Goal: Transaction & Acquisition: Purchase product/service

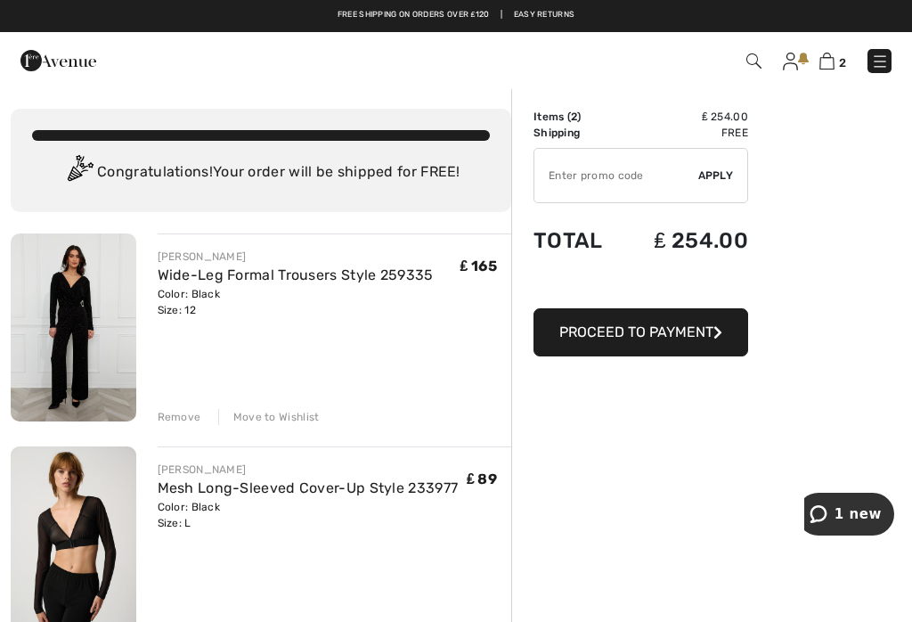
click at [834, 67] on img at bounding box center [827, 61] width 15 height 17
click at [684, 330] on span "Proceed to Payment" at bounding box center [636, 331] width 154 height 17
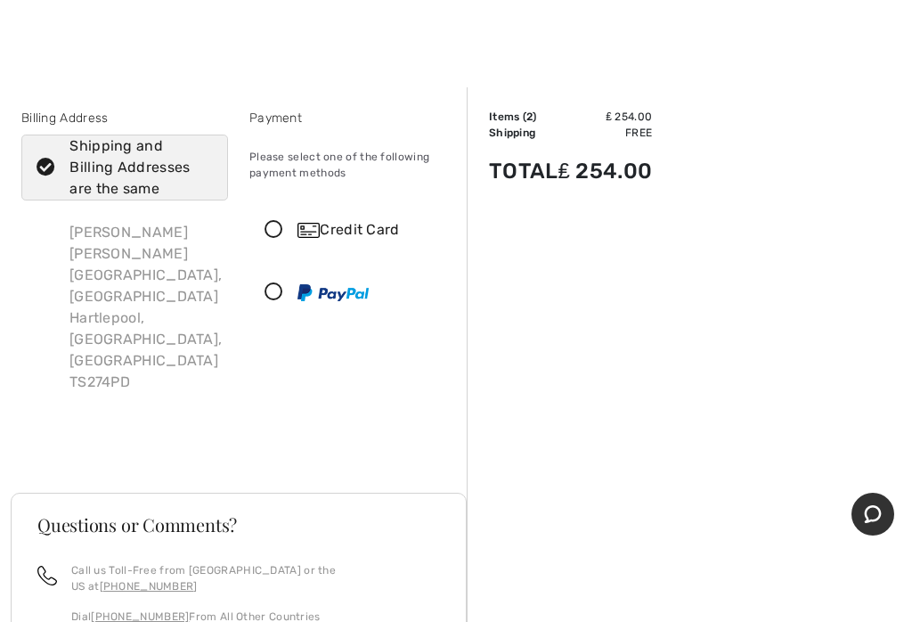
click at [285, 229] on icon at bounding box center [273, 230] width 47 height 19
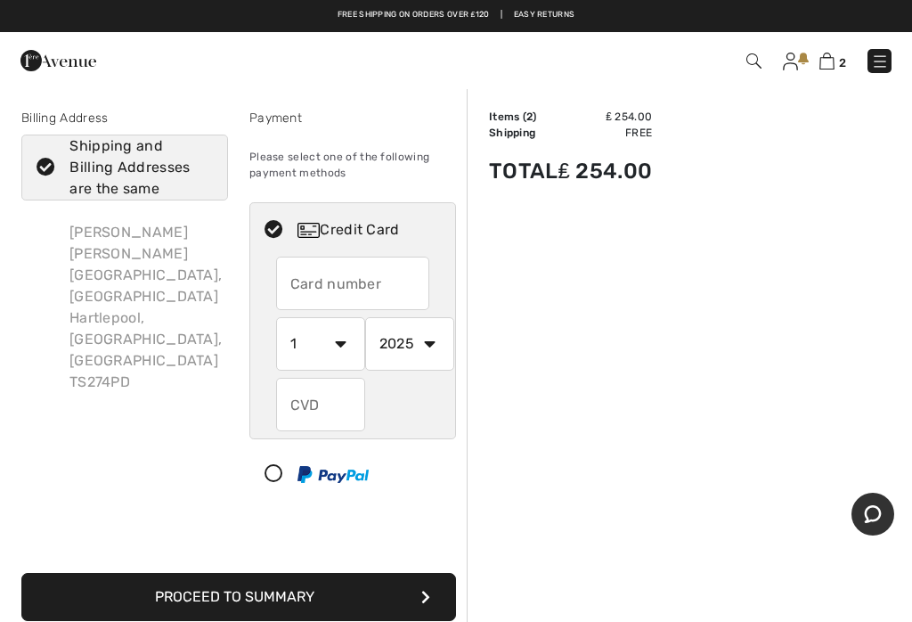
click at [307, 414] on input "text" at bounding box center [320, 404] width 89 height 53
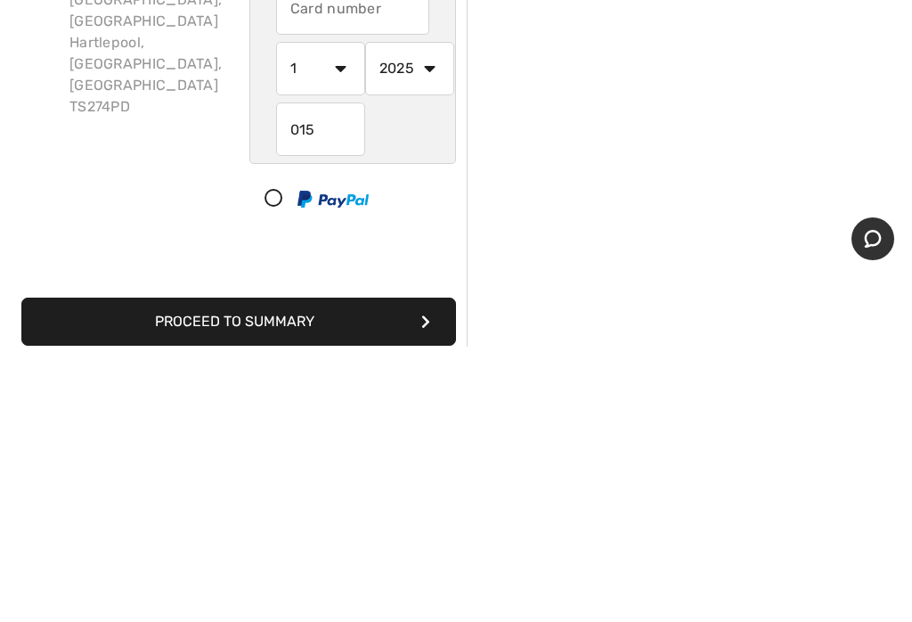
scroll to position [275, 0]
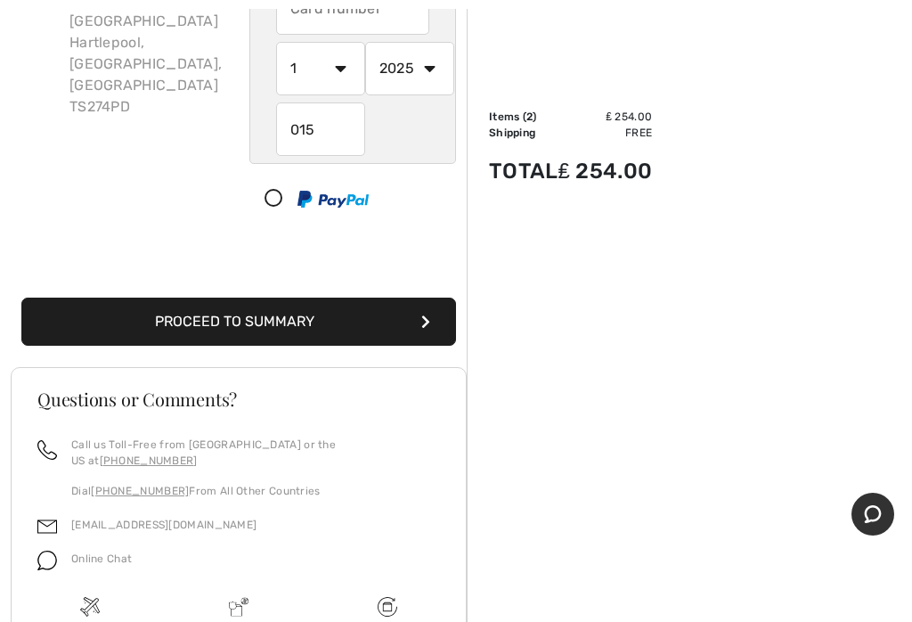
type input "015"
click at [387, 323] on button "Proceed to Summary" at bounding box center [238, 322] width 435 height 48
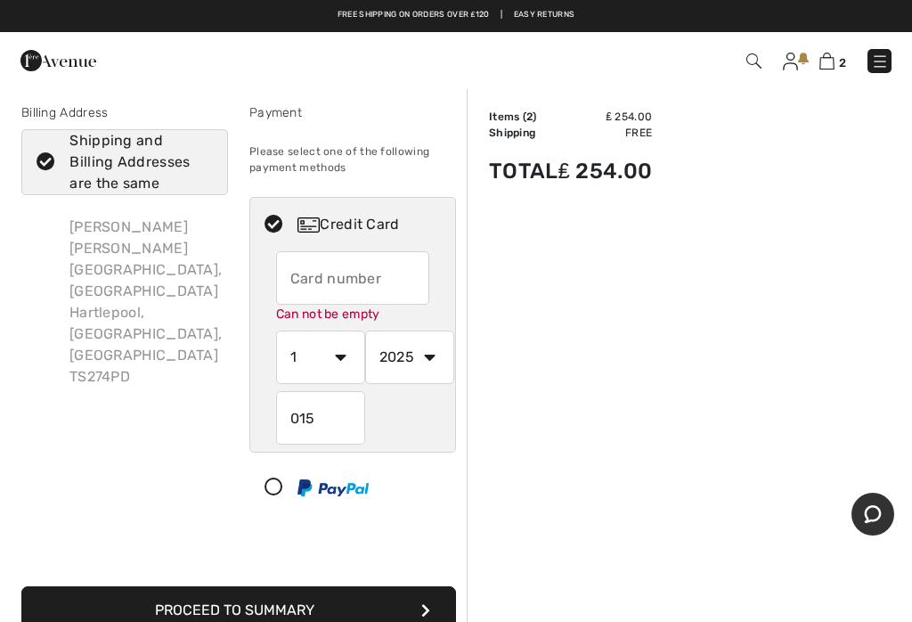
scroll to position [0, 0]
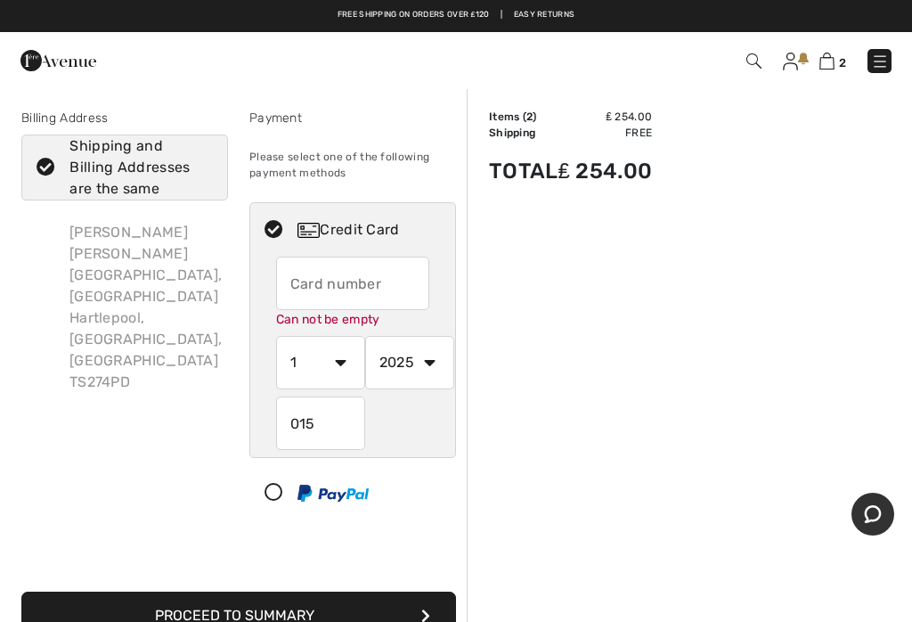
click at [737, 444] on div "Order Summary Details Items ( 2 ) ₤ 254.00 Promo code ₤ 0.00 Shipping Free Tax1…" at bounding box center [689, 602] width 445 height 1030
click at [821, 69] on img at bounding box center [827, 61] width 15 height 17
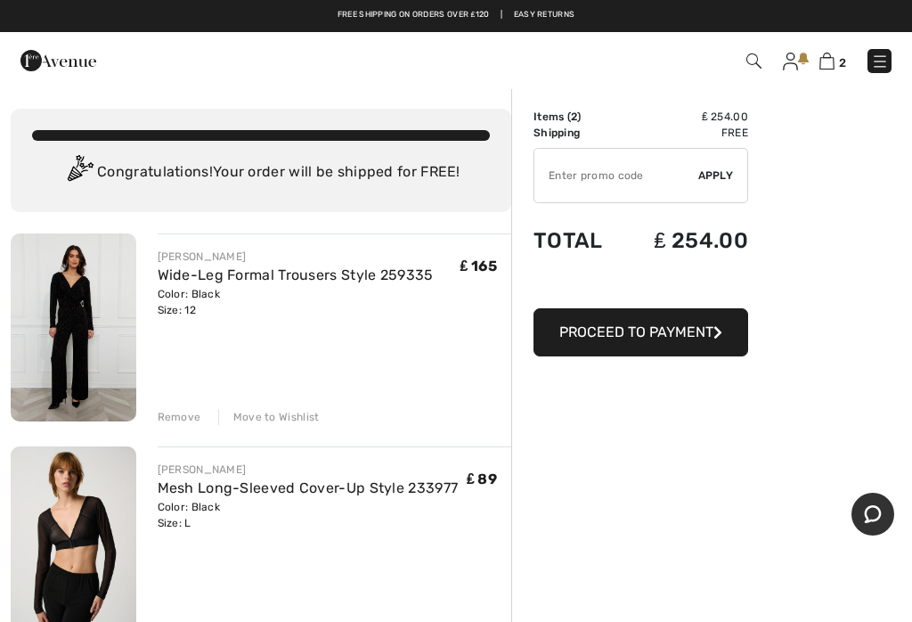
click at [188, 406] on div "Remove Move to Wishlist" at bounding box center [335, 415] width 355 height 20
click at [186, 420] on div "Remove" at bounding box center [180, 417] width 44 height 16
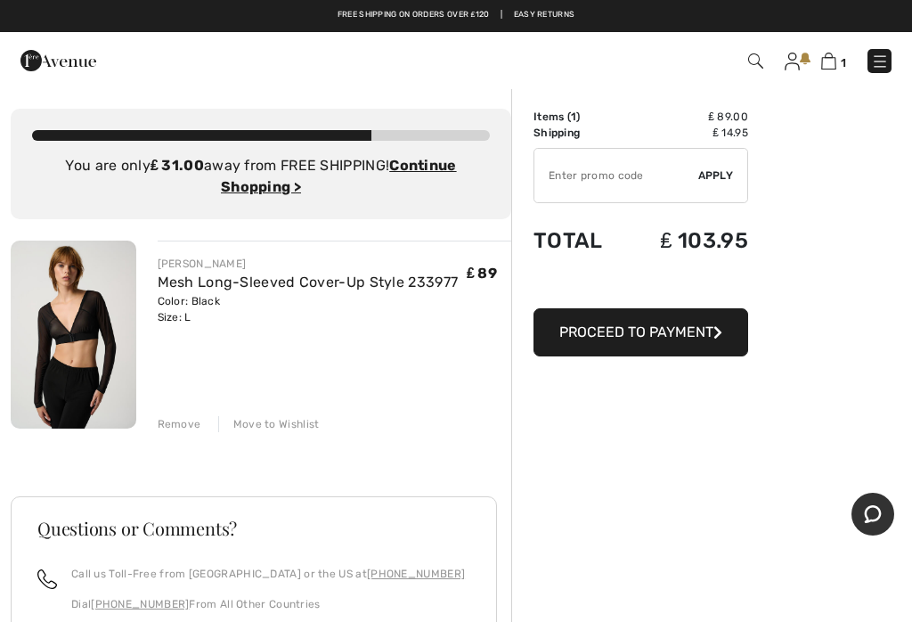
click at [192, 424] on div "Remove" at bounding box center [180, 424] width 44 height 16
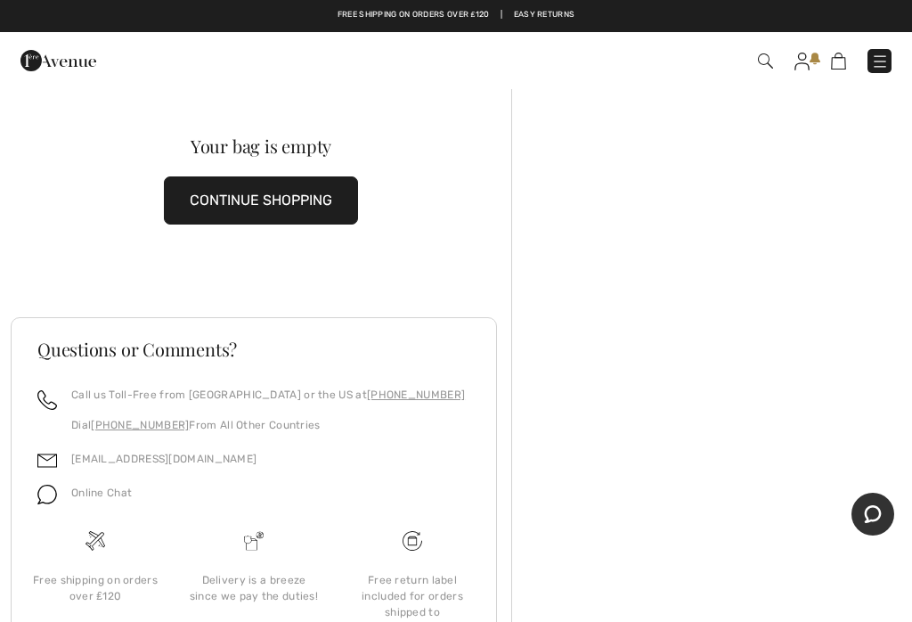
click at [284, 214] on button "CONTINUE SHOPPING" at bounding box center [261, 200] width 194 height 48
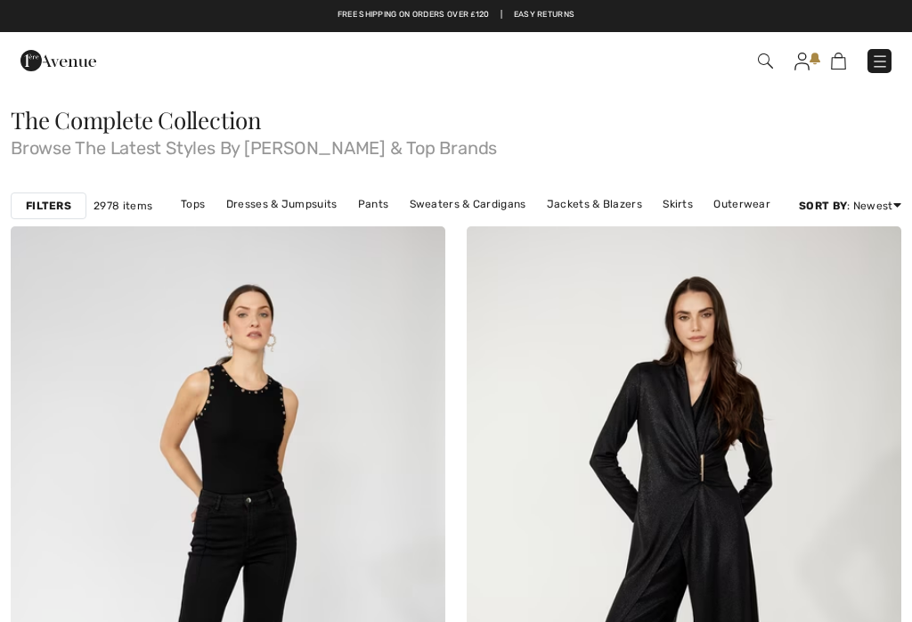
checkbox input "true"
click at [805, 63] on img at bounding box center [802, 62] width 15 height 18
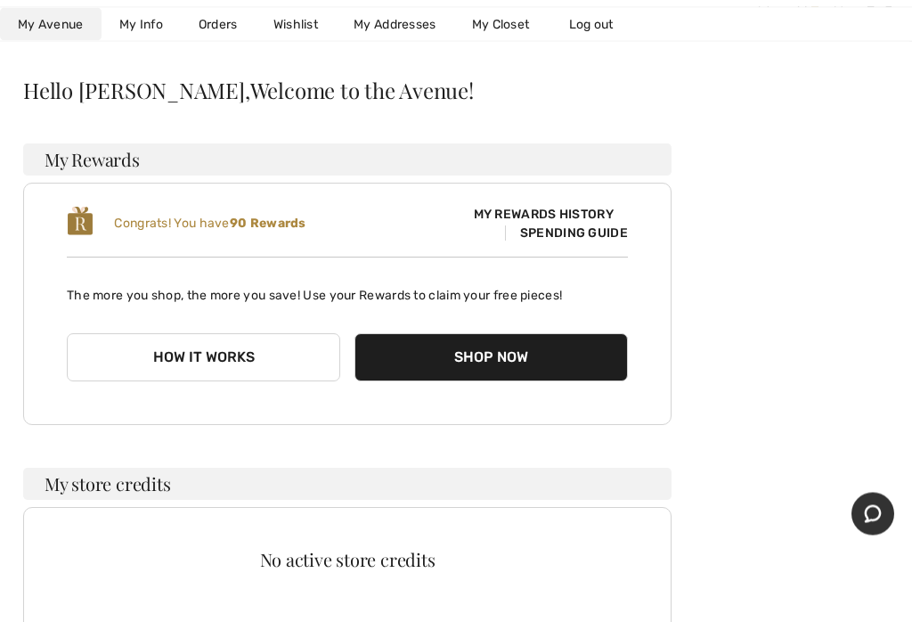
scroll to position [224, 0]
click at [503, 362] on button "Shop Now" at bounding box center [491, 357] width 273 height 48
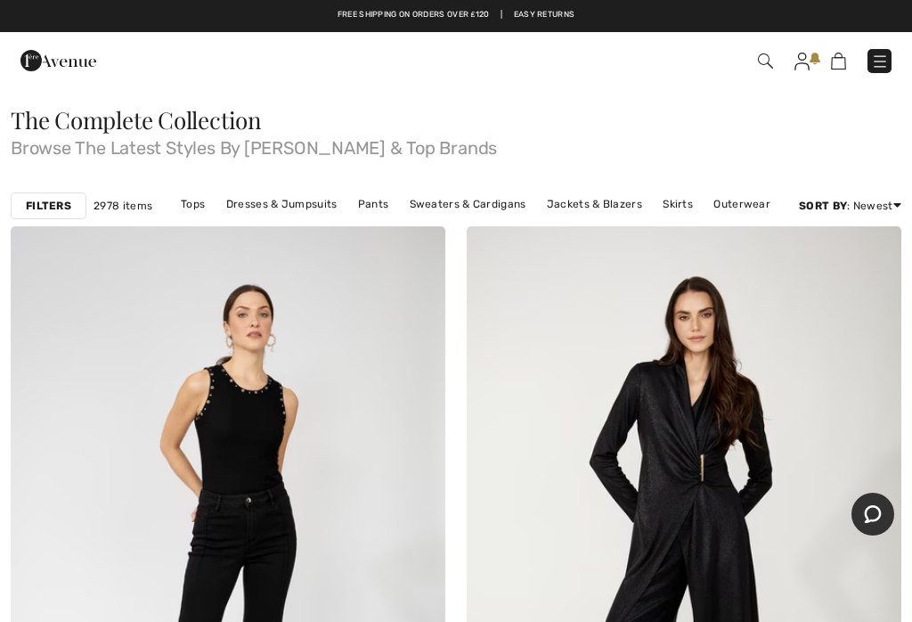
click at [880, 70] on img at bounding box center [880, 62] width 18 height 18
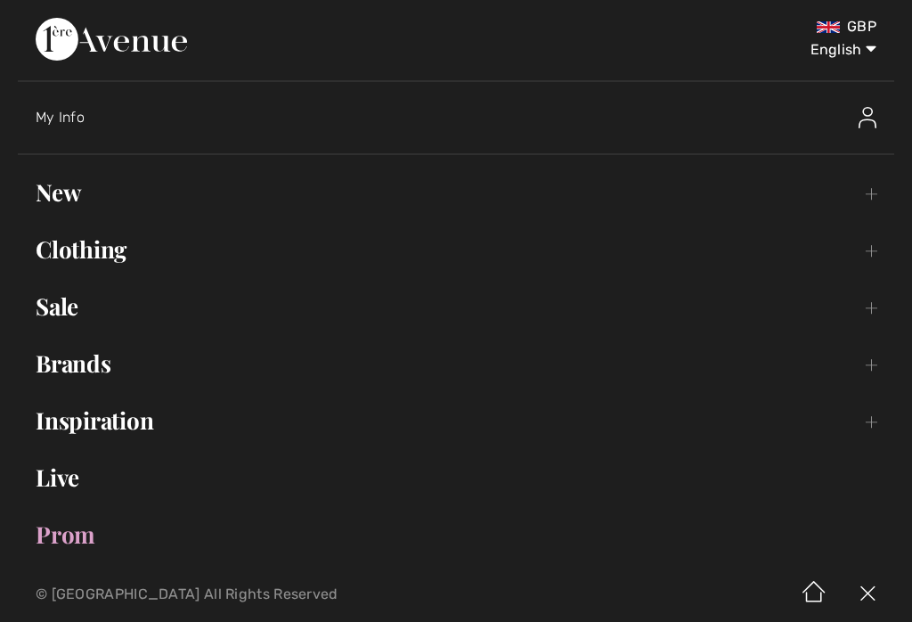
click at [100, 247] on link "Clothing Toggle submenu" at bounding box center [456, 249] width 877 height 39
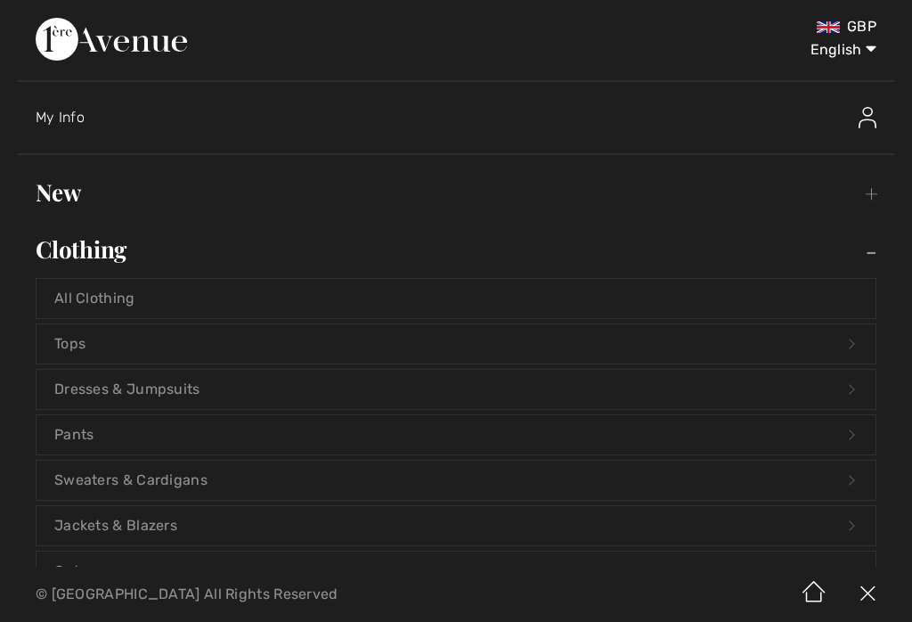
click at [93, 442] on link "Pants Open submenu" at bounding box center [456, 434] width 839 height 39
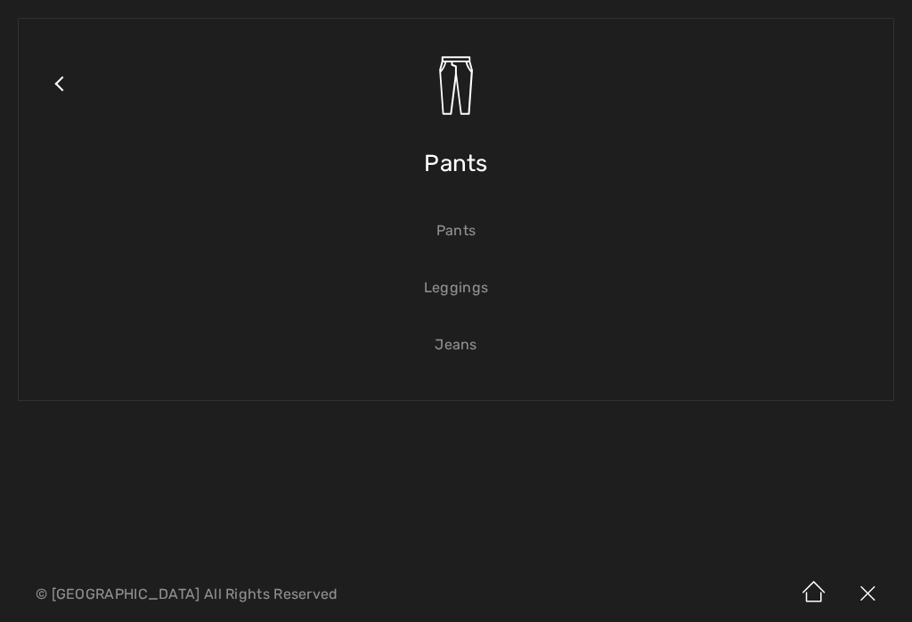
click at [486, 236] on link "Pants" at bounding box center [456, 230] width 839 height 39
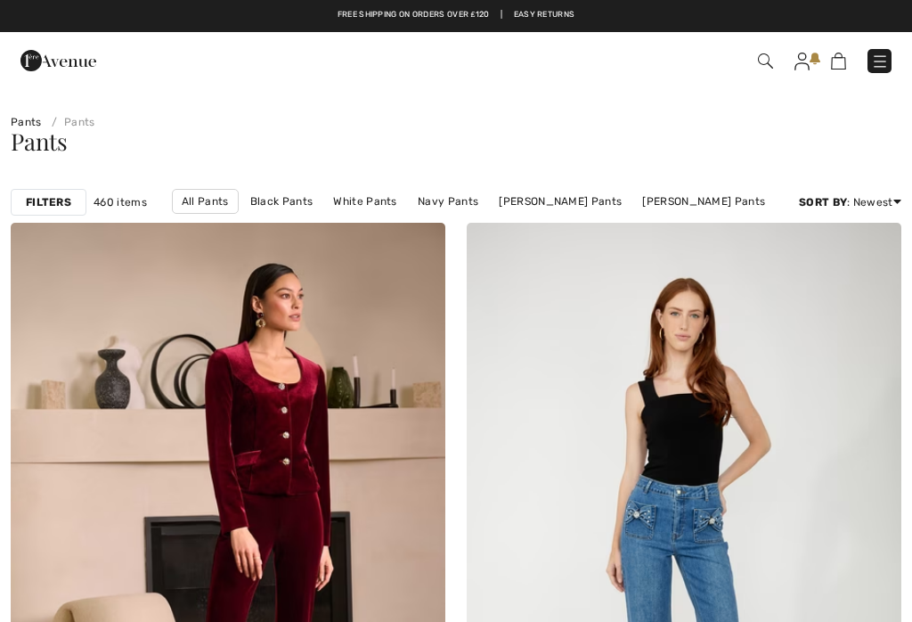
checkbox input "true"
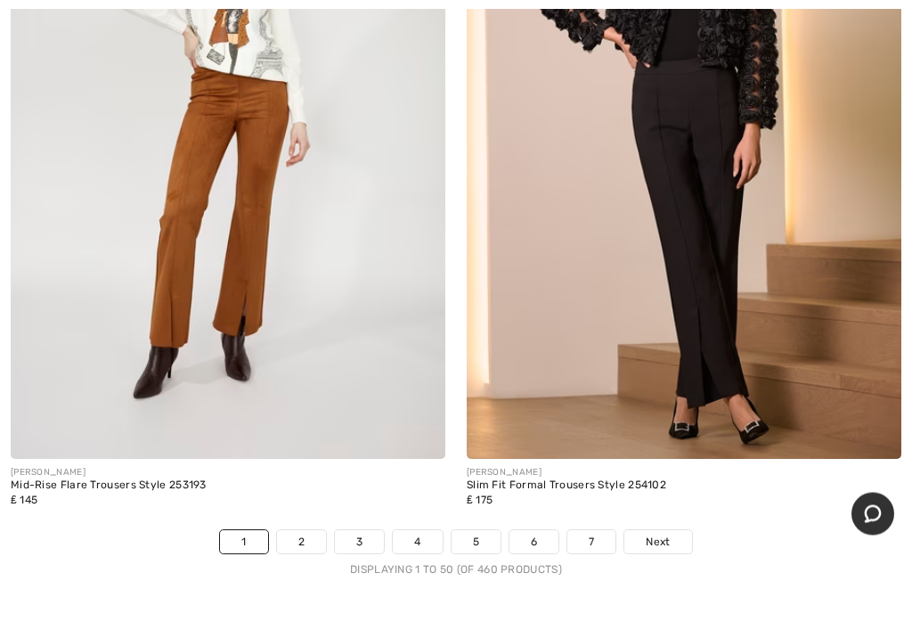
scroll to position [18861, 0]
click at [306, 531] on link "2" at bounding box center [301, 541] width 49 height 23
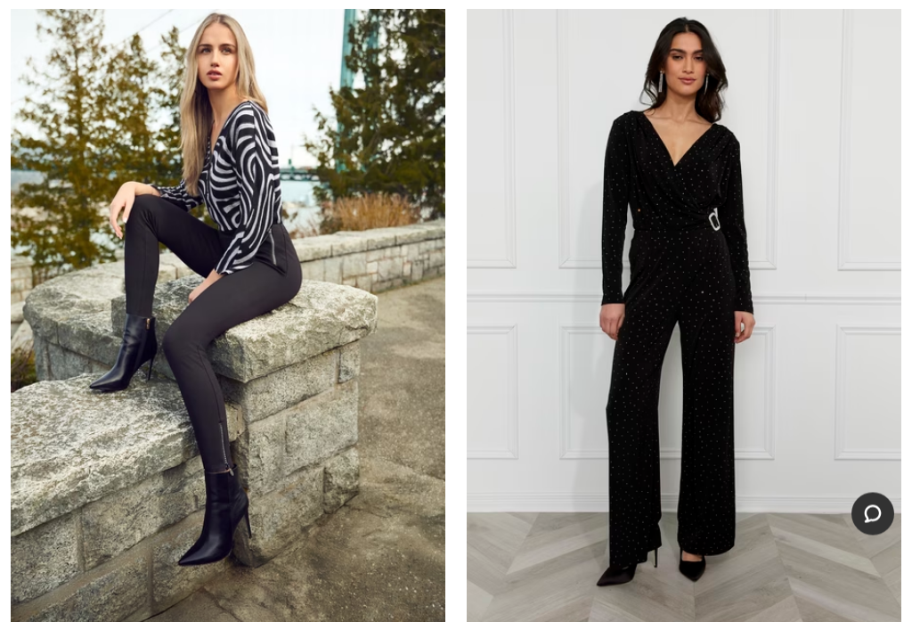
scroll to position [15002, 0]
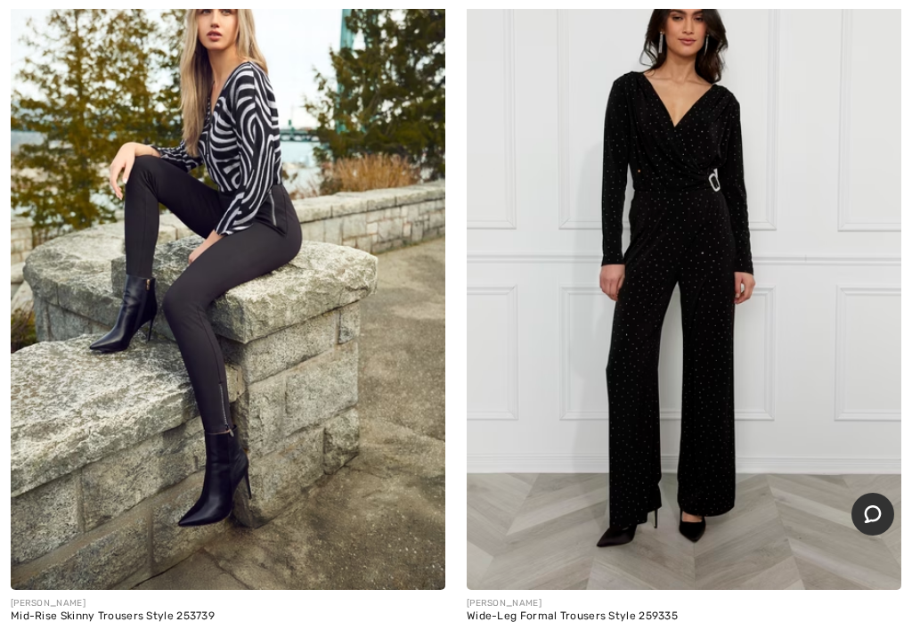
click at [696, 422] on img at bounding box center [684, 264] width 435 height 652
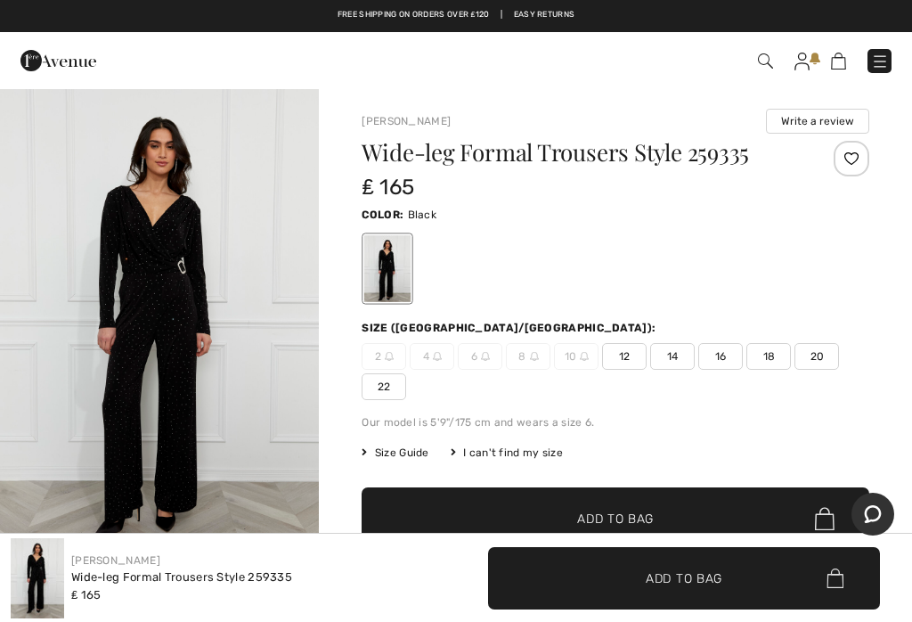
click at [625, 358] on span "12" at bounding box center [624, 356] width 45 height 27
click at [641, 510] on span "Add to Bag" at bounding box center [615, 519] width 77 height 19
click at [179, 430] on img "1 / 4" at bounding box center [159, 326] width 319 height 479
click at [177, 426] on img "1 / 4" at bounding box center [159, 326] width 319 height 479
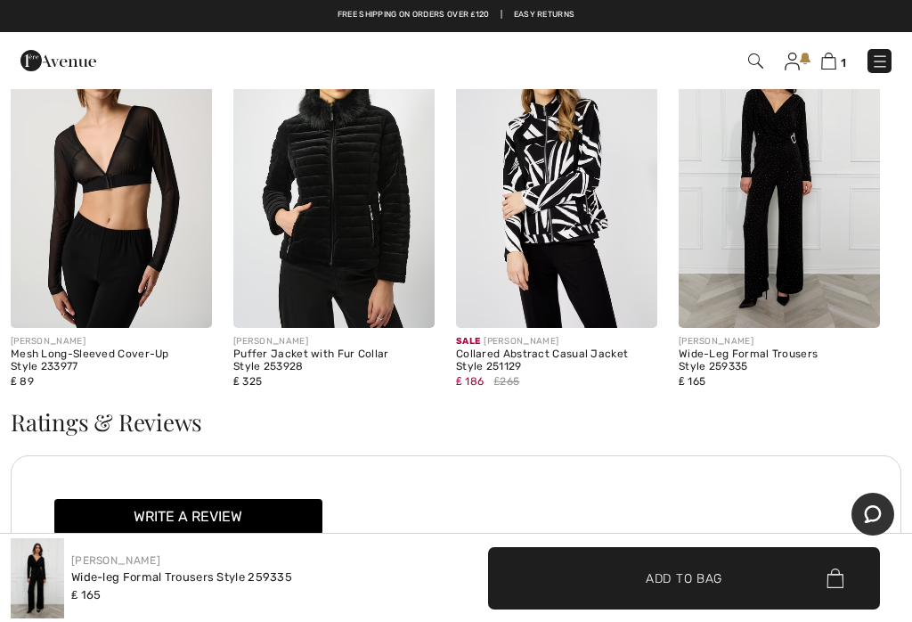
scroll to position [2559, 0]
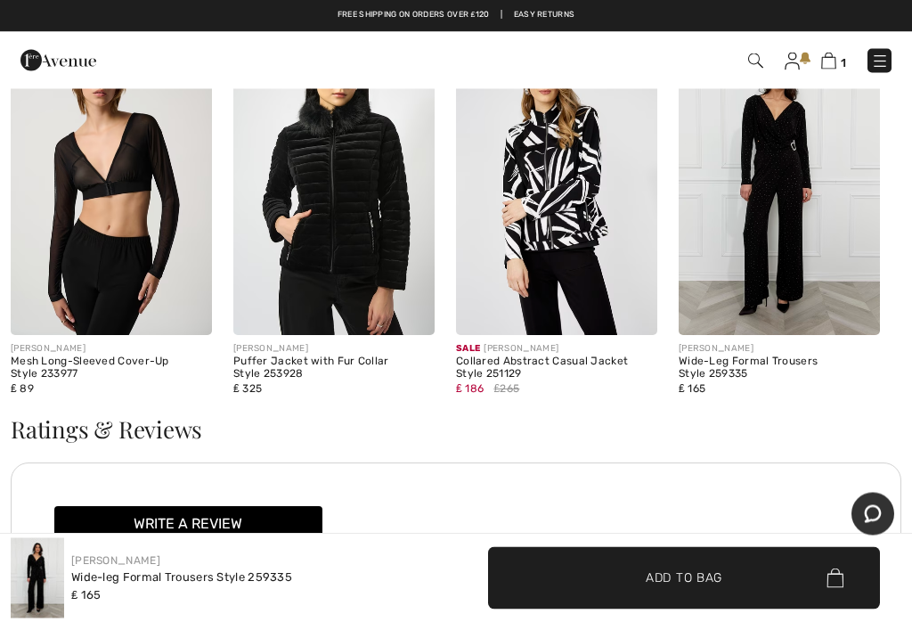
click at [114, 243] on img at bounding box center [111, 185] width 201 height 302
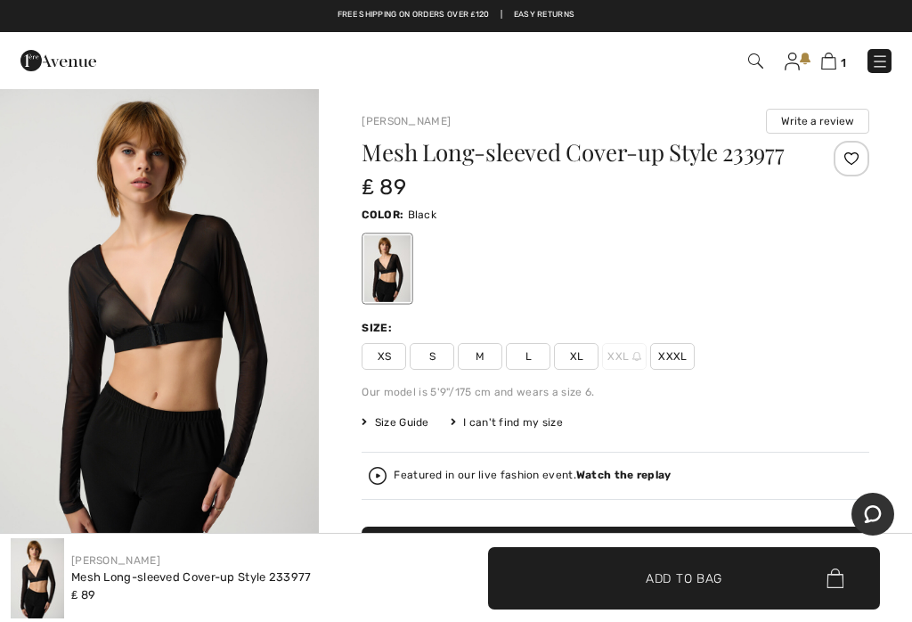
click at [530, 357] on span "L" at bounding box center [528, 356] width 45 height 27
click at [707, 575] on span "Add to Bag" at bounding box center [684, 577] width 77 height 19
click at [666, 579] on span "Add to Bag" at bounding box center [684, 577] width 77 height 19
click at [831, 65] on img at bounding box center [827, 61] width 15 height 17
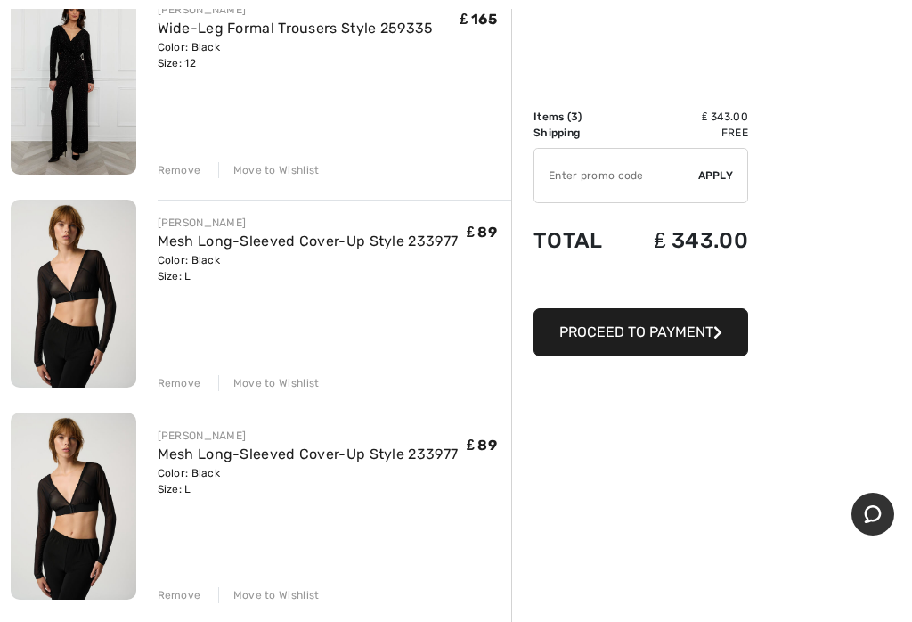
scroll to position [251, 0]
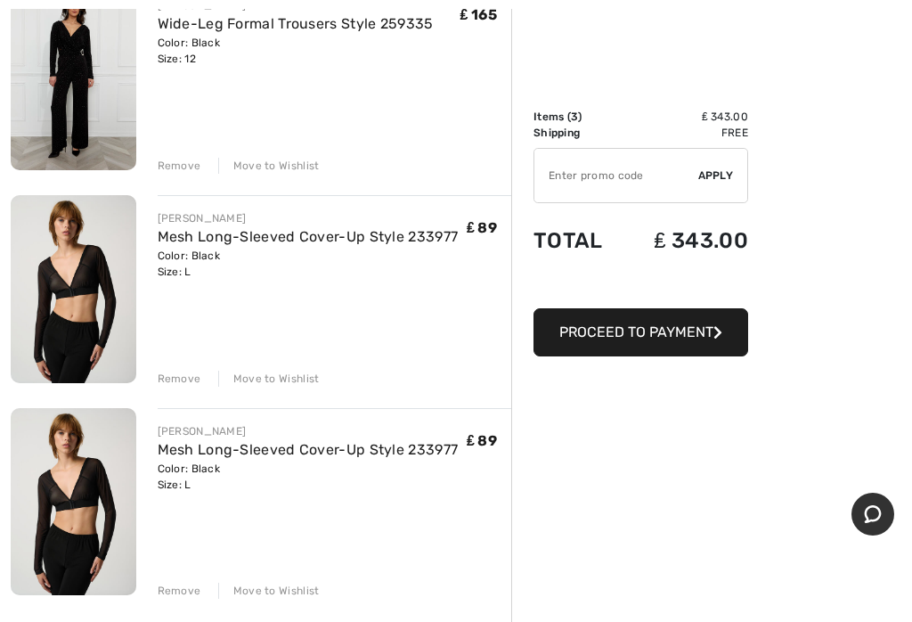
click at [171, 595] on div "Remove" at bounding box center [180, 591] width 44 height 16
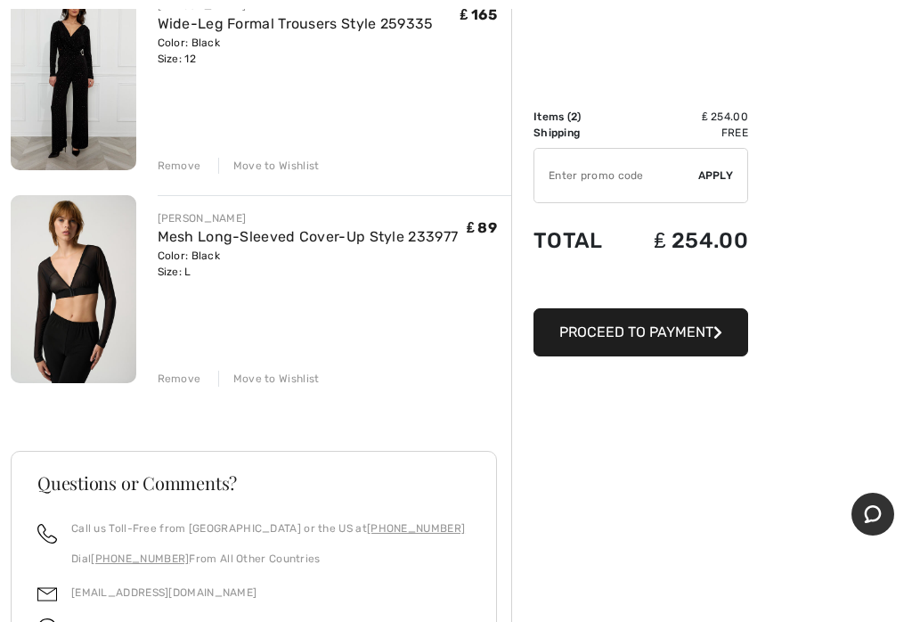
click at [568, 180] on input "TEXT" at bounding box center [617, 175] width 164 height 53
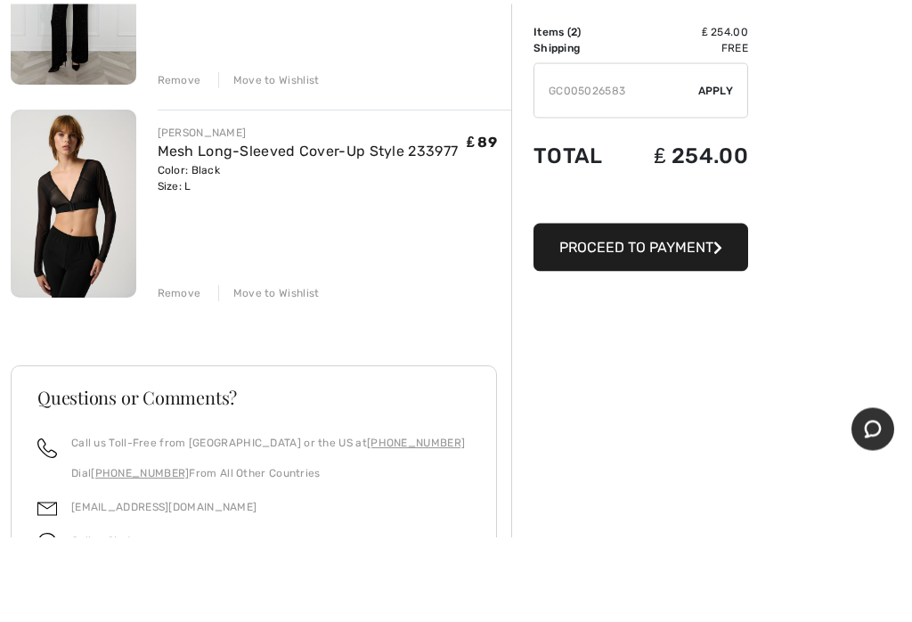
type input "GC005026583"
click at [721, 167] on span "Apply" at bounding box center [716, 175] width 36 height 16
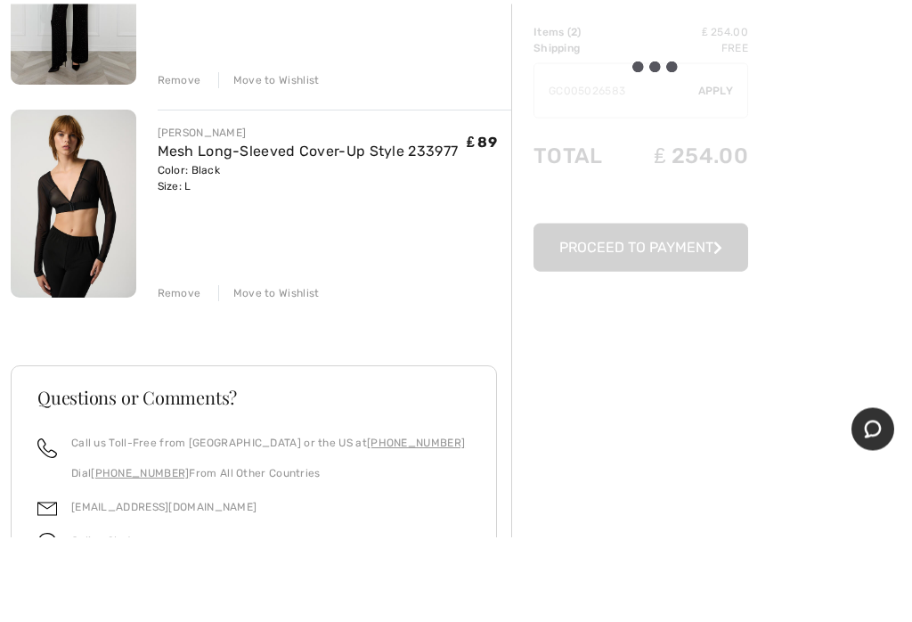
scroll to position [337, 0]
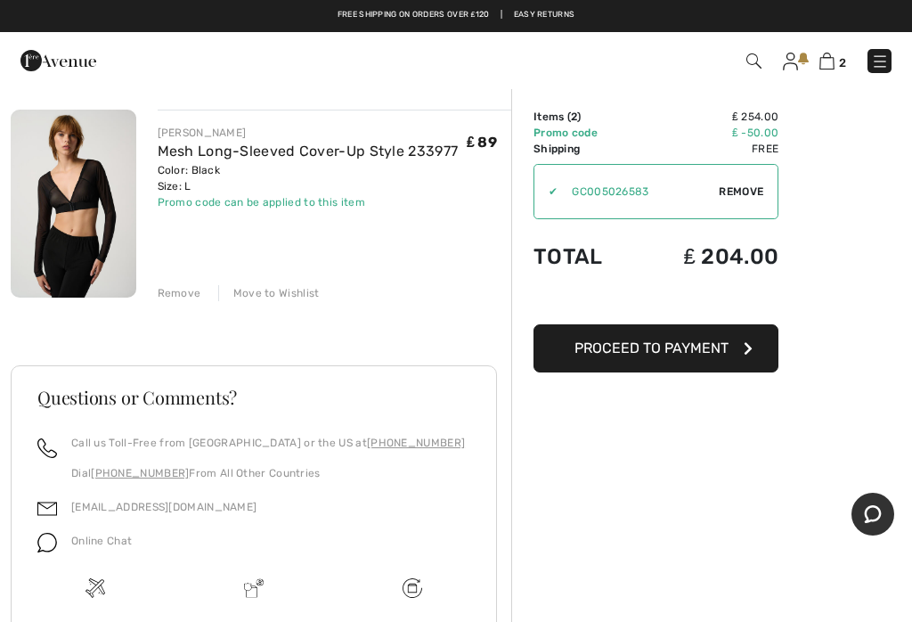
click at [657, 354] on span "Proceed to Payment" at bounding box center [652, 347] width 154 height 17
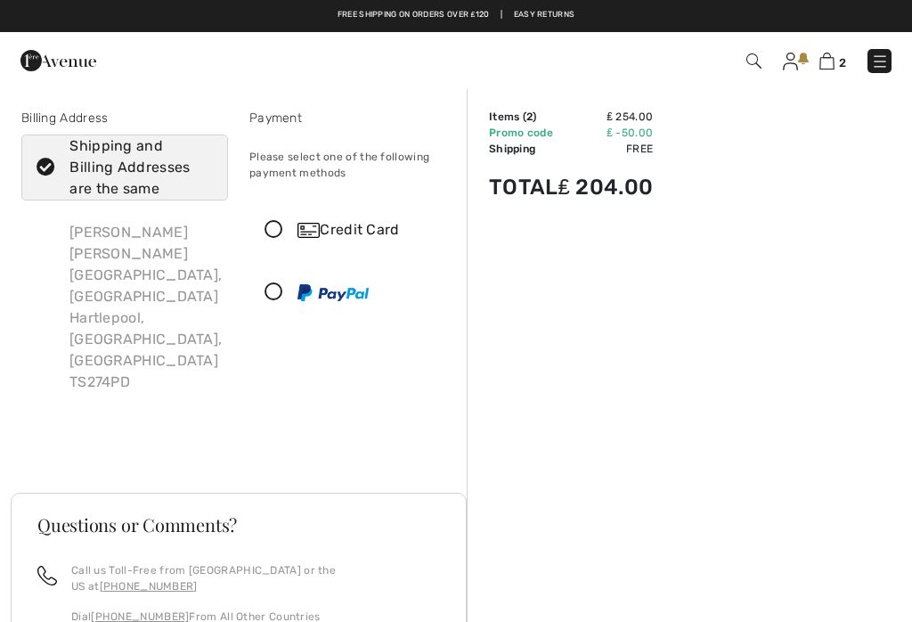
checkbox input "true"
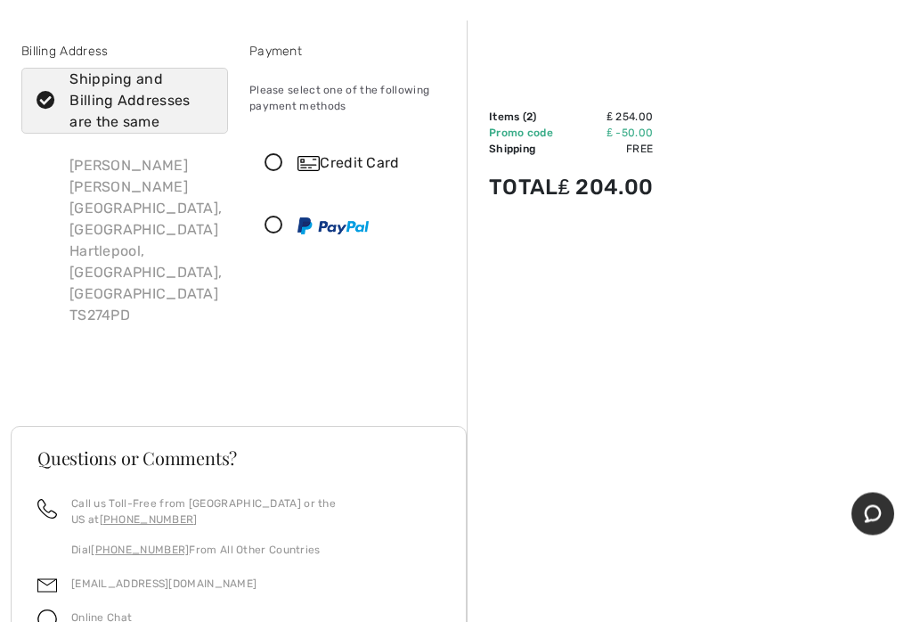
scroll to position [72, 0]
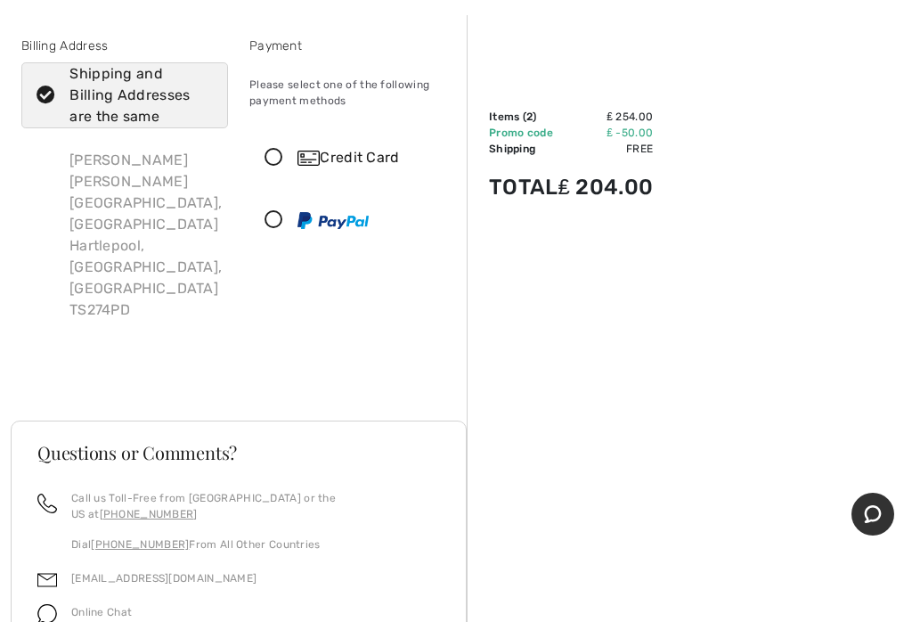
click at [280, 161] on icon at bounding box center [273, 158] width 47 height 19
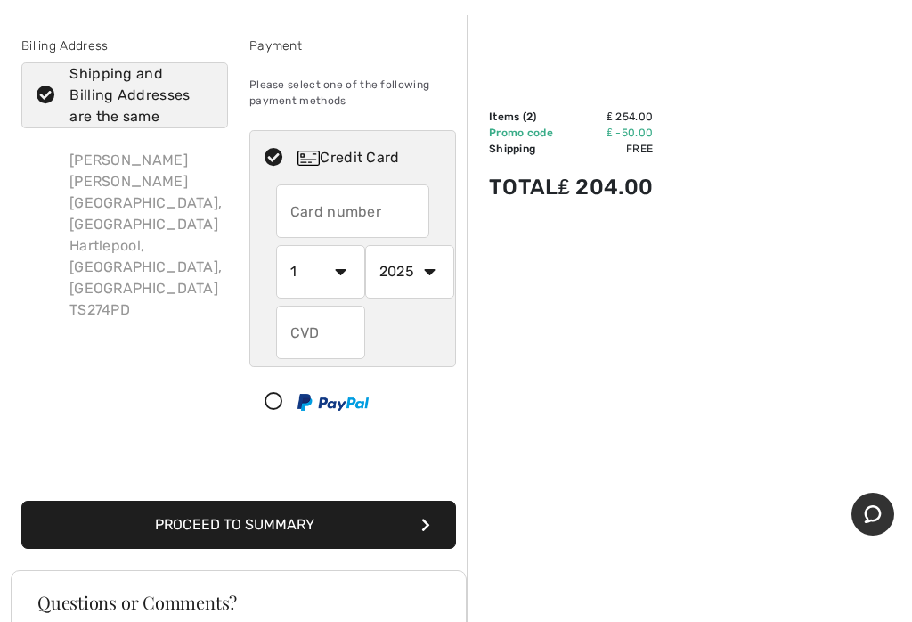
click at [294, 220] on input "text" at bounding box center [353, 210] width 154 height 53
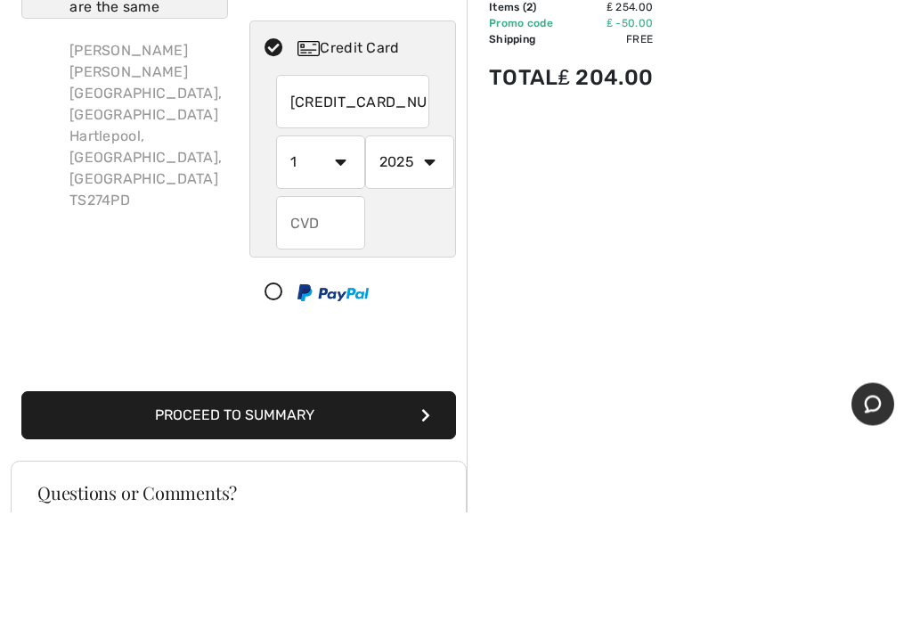
type input "[CREDIT_CARD_NUMBER]"
click at [349, 246] on select "1 2 3 4 5 6 7 8 9 10 11 12" at bounding box center [320, 272] width 89 height 53
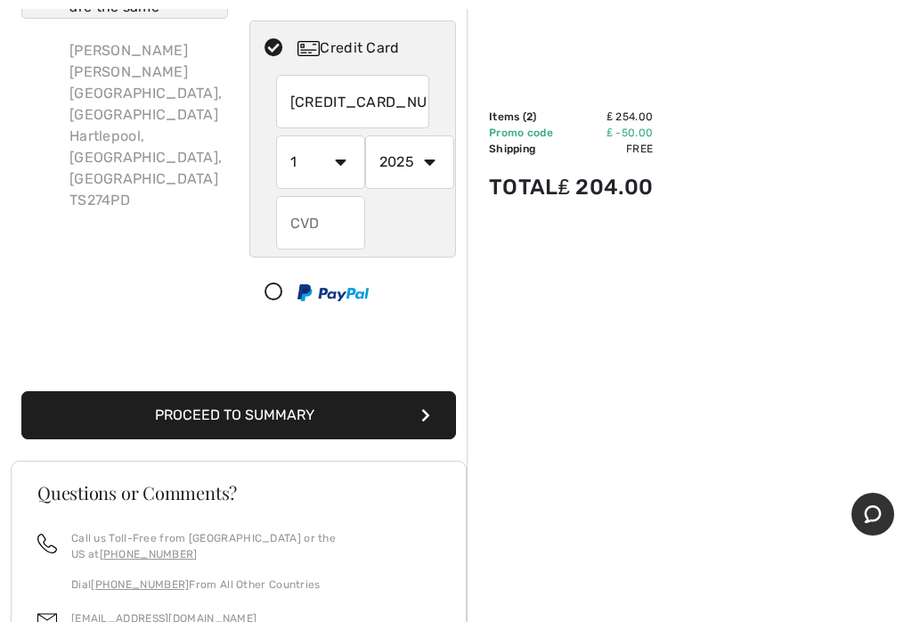
select select "11"
click at [436, 170] on select "2025 2026 2027 2028 2029 2030 2031 2032 2033 2034 2035" at bounding box center [409, 161] width 89 height 53
select select "2028"
click at [320, 239] on input "text" at bounding box center [320, 222] width 89 height 53
type input "015"
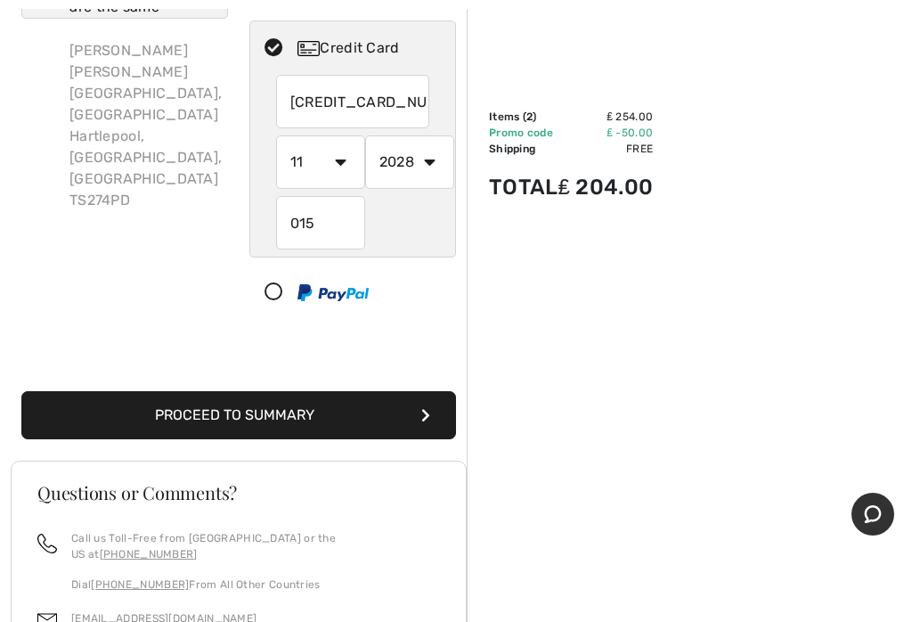
click at [318, 415] on button "Proceed to Summary" at bounding box center [238, 415] width 435 height 48
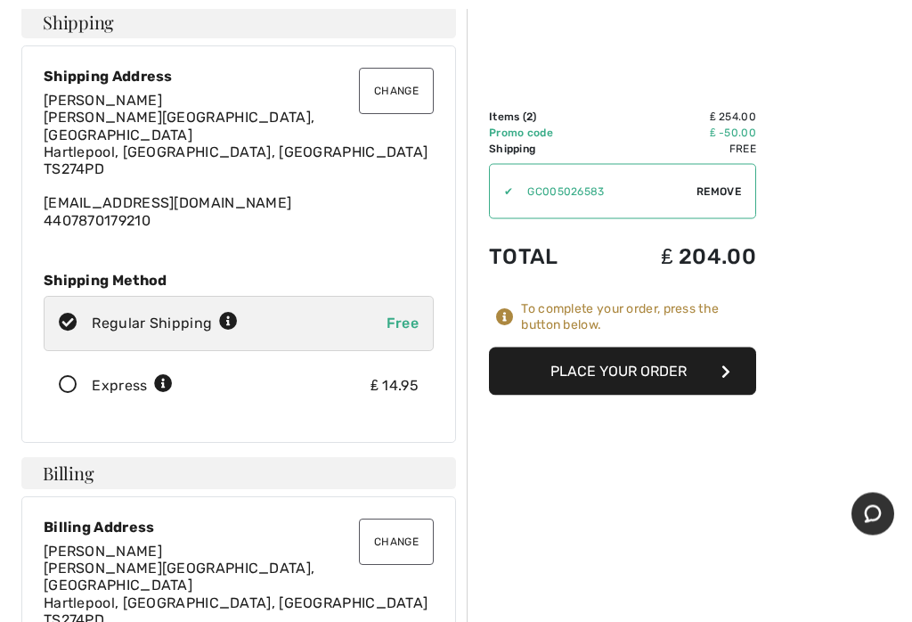
scroll to position [93, 0]
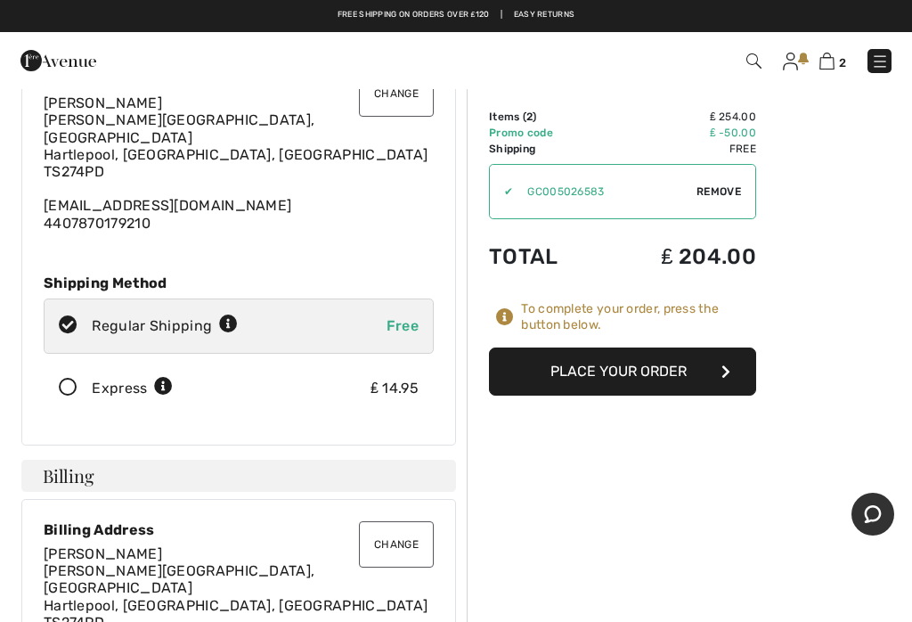
click at [655, 376] on button "Place Your Order" at bounding box center [622, 371] width 267 height 48
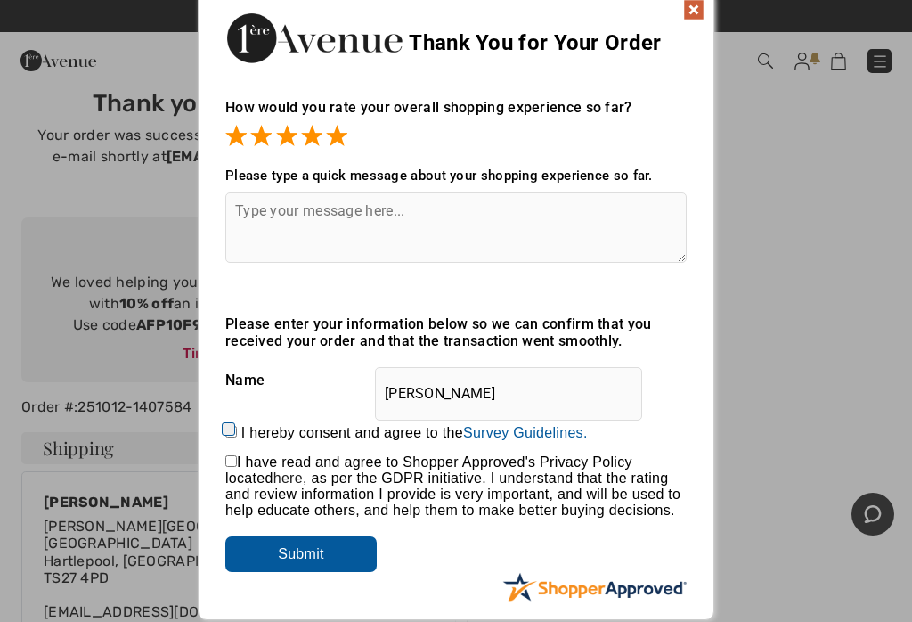
scroll to position [19, 0]
click at [329, 567] on input "Submit" at bounding box center [300, 555] width 151 height 36
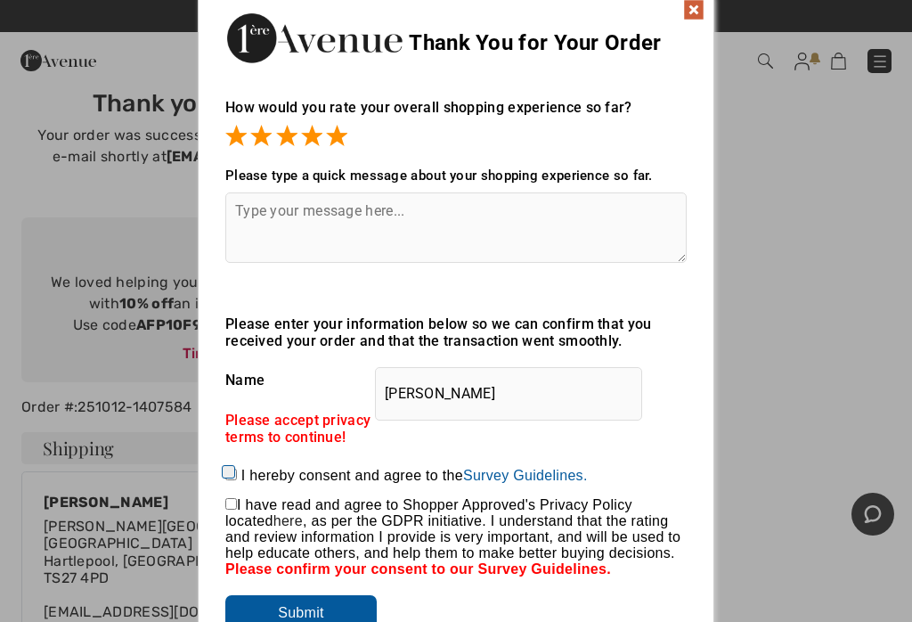
click at [233, 510] on input "checkbox" at bounding box center [231, 504] width 12 height 12
checkbox input "true"
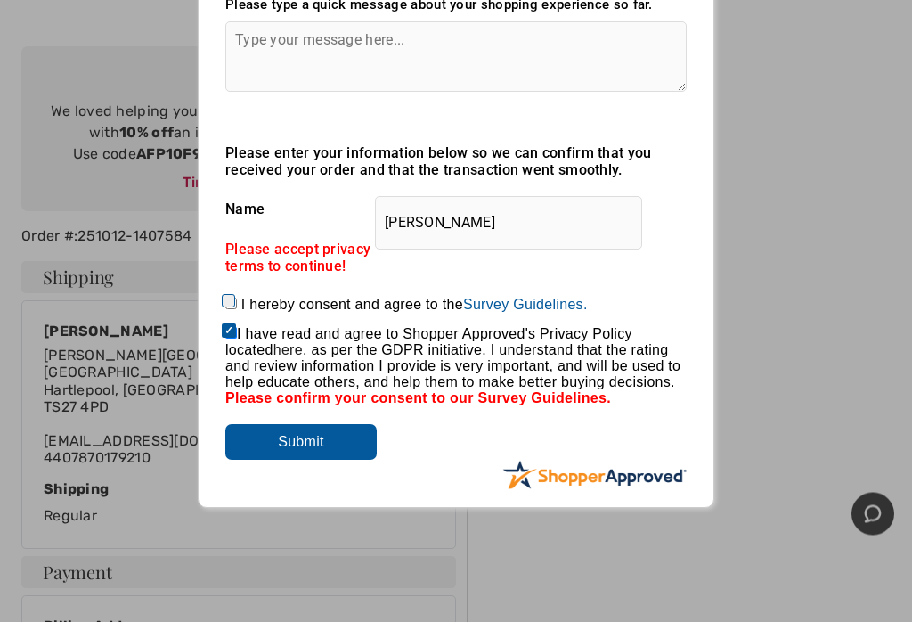
click at [313, 461] on input "Submit" at bounding box center [300, 443] width 151 height 36
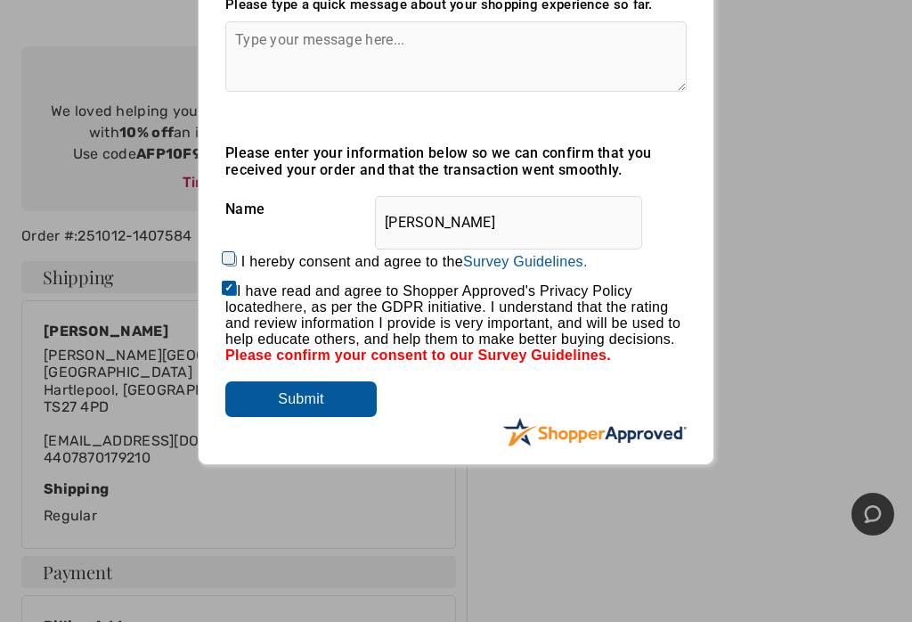
click at [244, 259] on label "I hereby consent and agree to the By submitting a review, you grant permission …" at bounding box center [414, 262] width 347 height 16
click at [237, 259] on input "I hereby consent and agree to the By submitting a review, you grant permission …" at bounding box center [231, 261] width 12 height 12
checkbox input "true"
click at [334, 417] on input "Submit" at bounding box center [300, 399] width 151 height 36
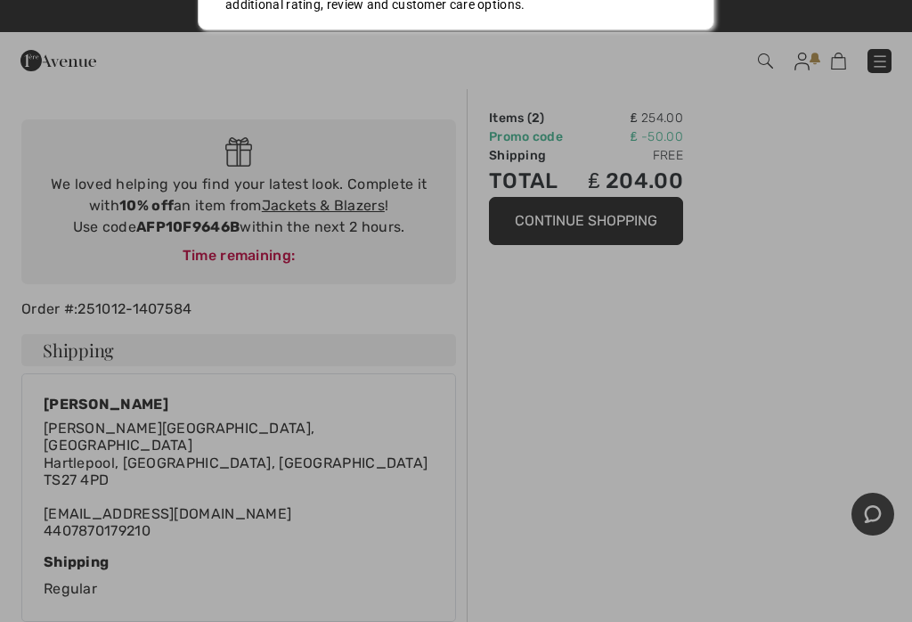
scroll to position [117, 0]
